Goal: Information Seeking & Learning: Find specific fact

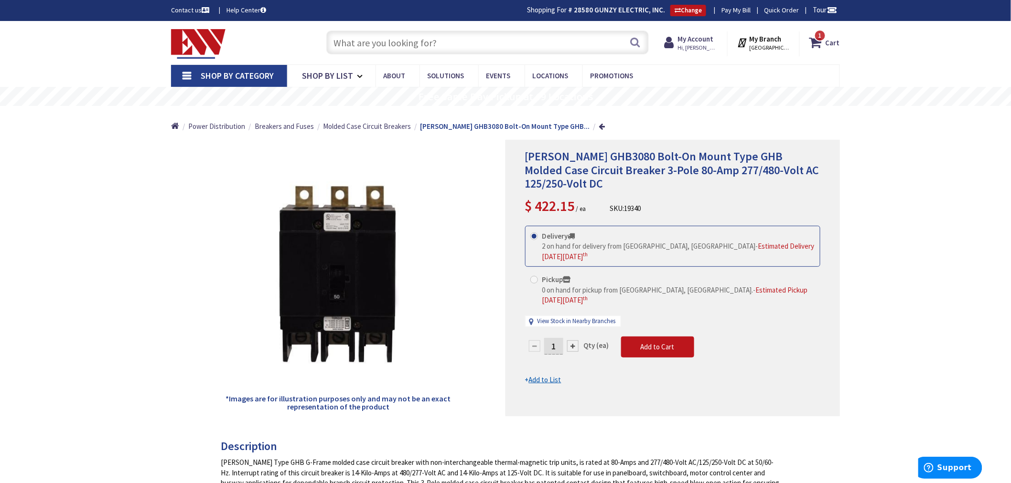
click at [341, 41] on input "text" at bounding box center [487, 43] width 322 height 24
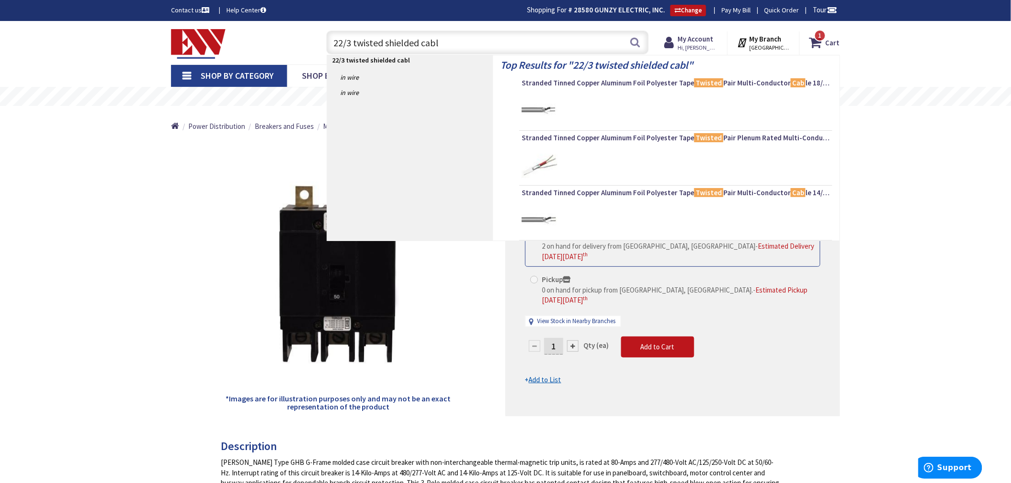
type input "22/3 twisted shielded cable"
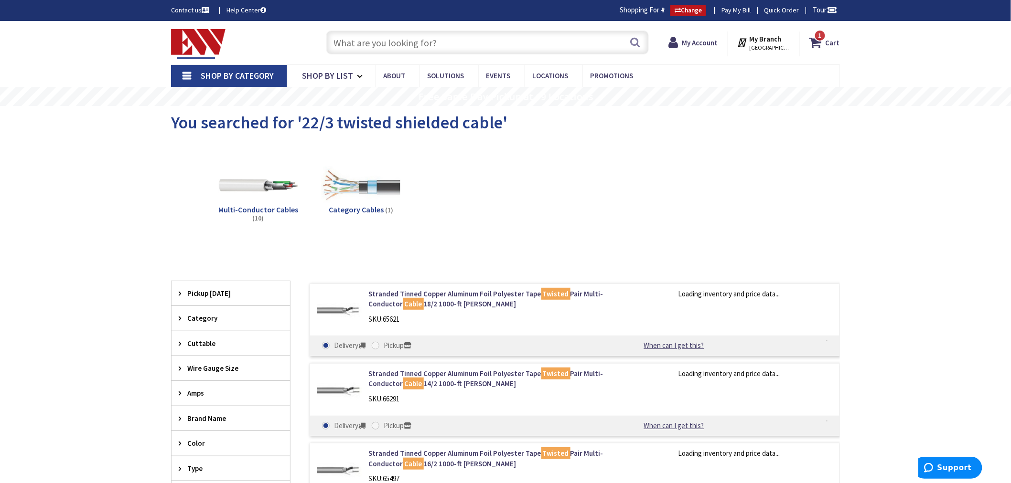
type input "[GEOGRAPHIC_DATA][PERSON_NAME], [GEOGRAPHIC_DATA]"
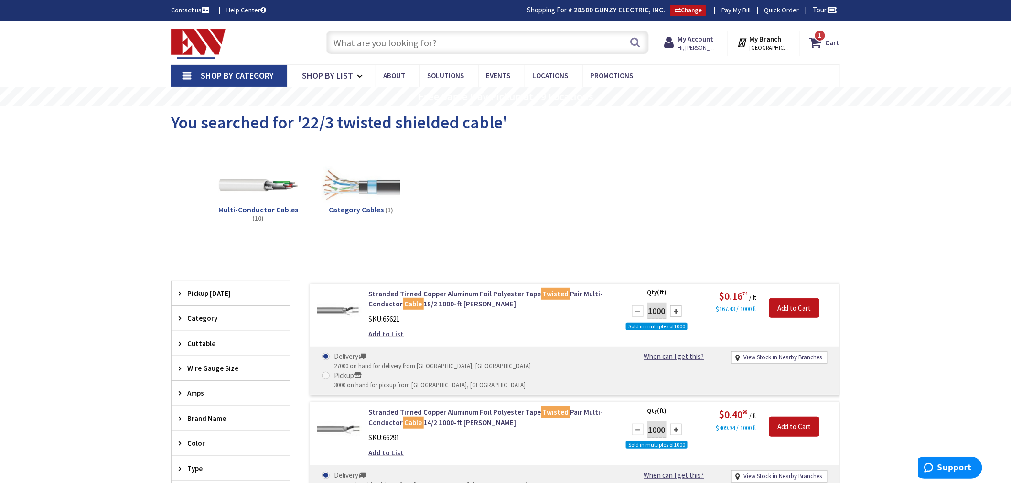
click at [344, 42] on input "text" at bounding box center [487, 43] width 322 height 24
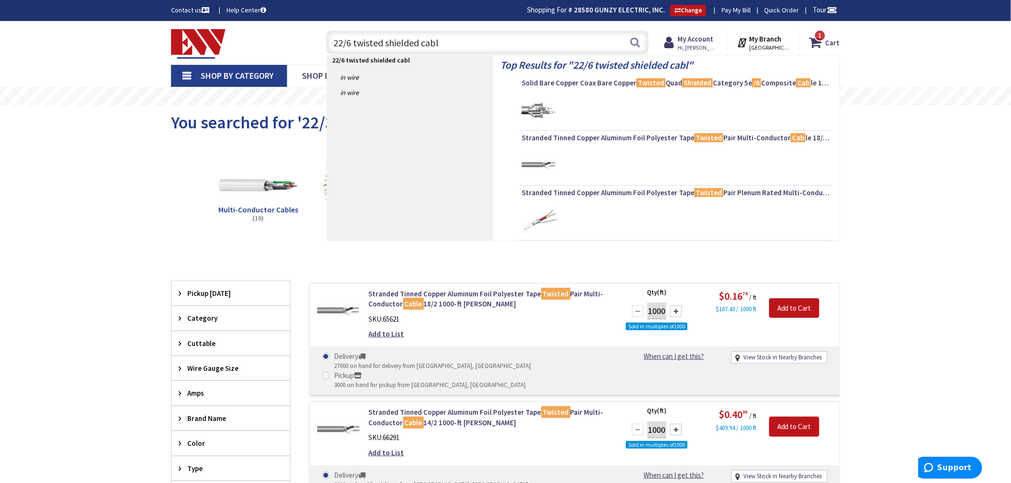
type input "22/6 twisted shielded cable"
